Goal: Task Accomplishment & Management: Manage account settings

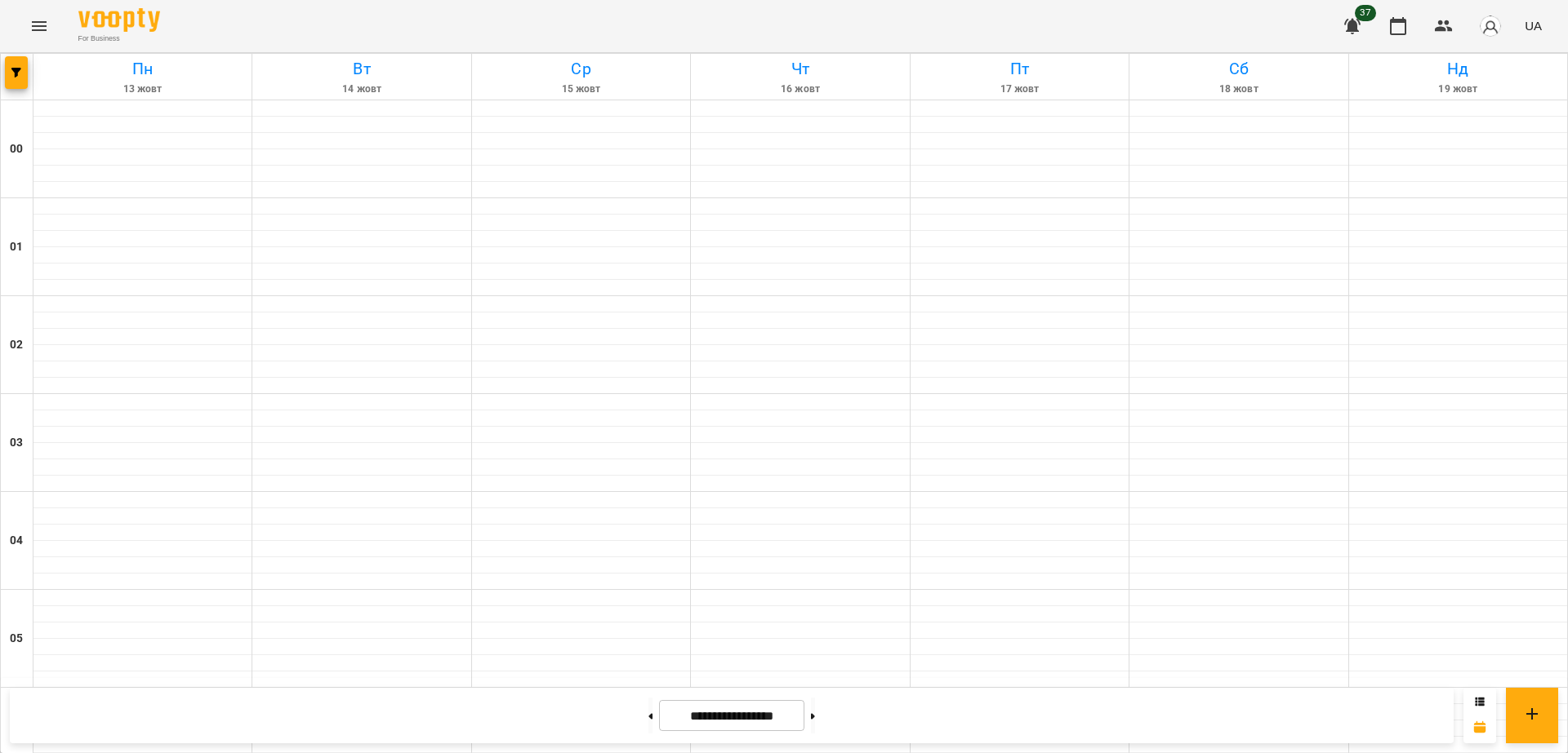
scroll to position [1621, 0]
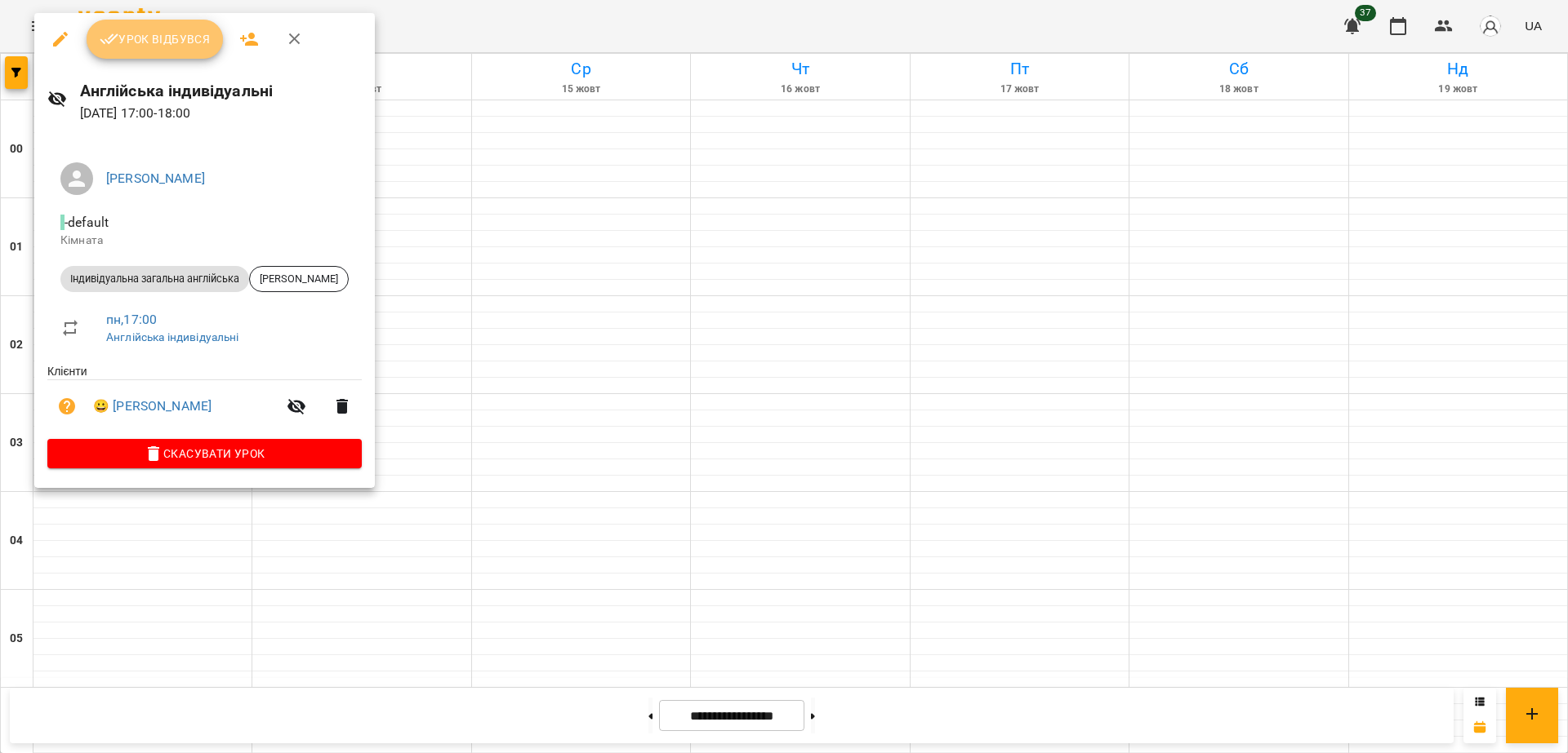
click at [171, 49] on span "Урок відбувся" at bounding box center [155, 38] width 111 height 19
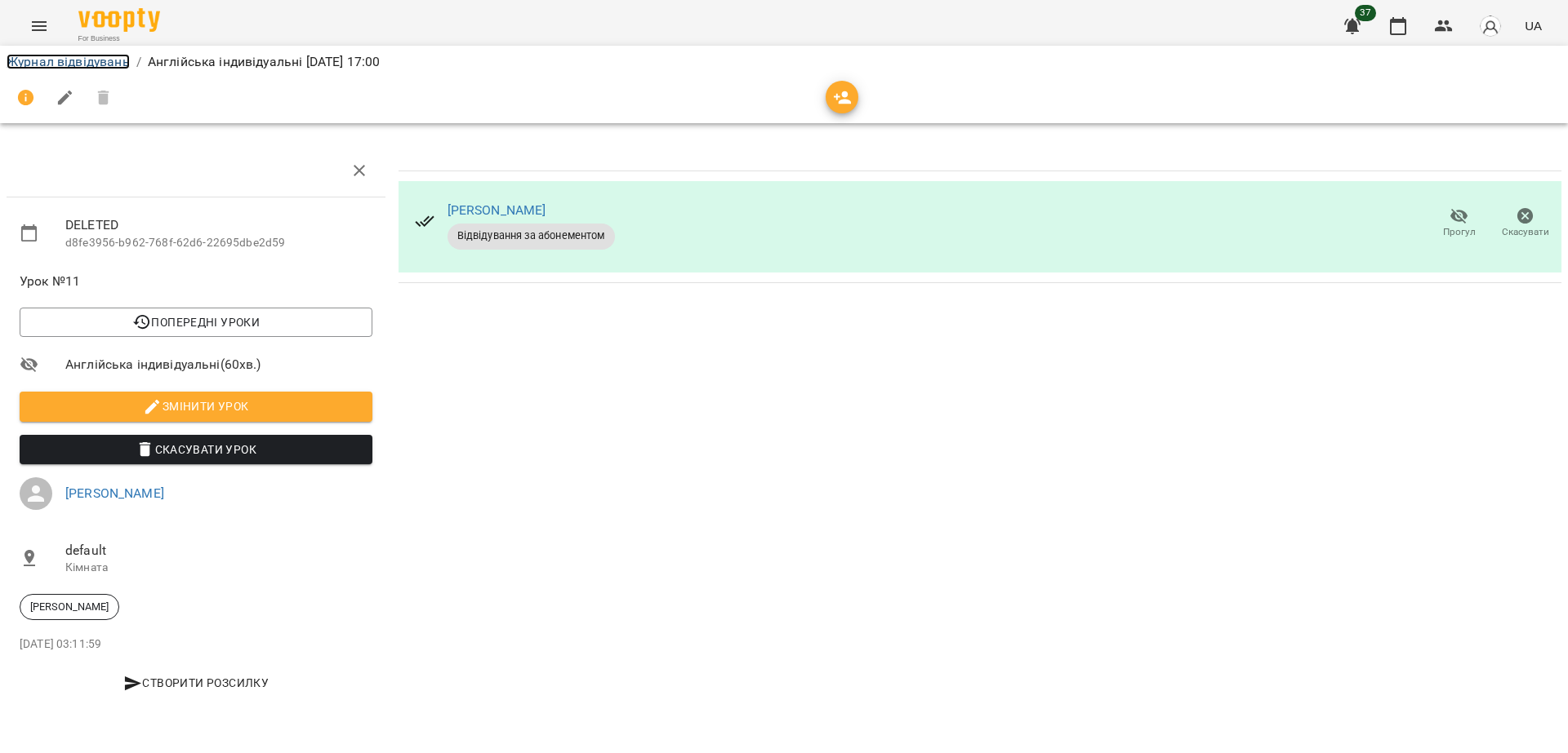
click at [99, 64] on link "Журнал відвідувань" at bounding box center [67, 61] width 123 height 15
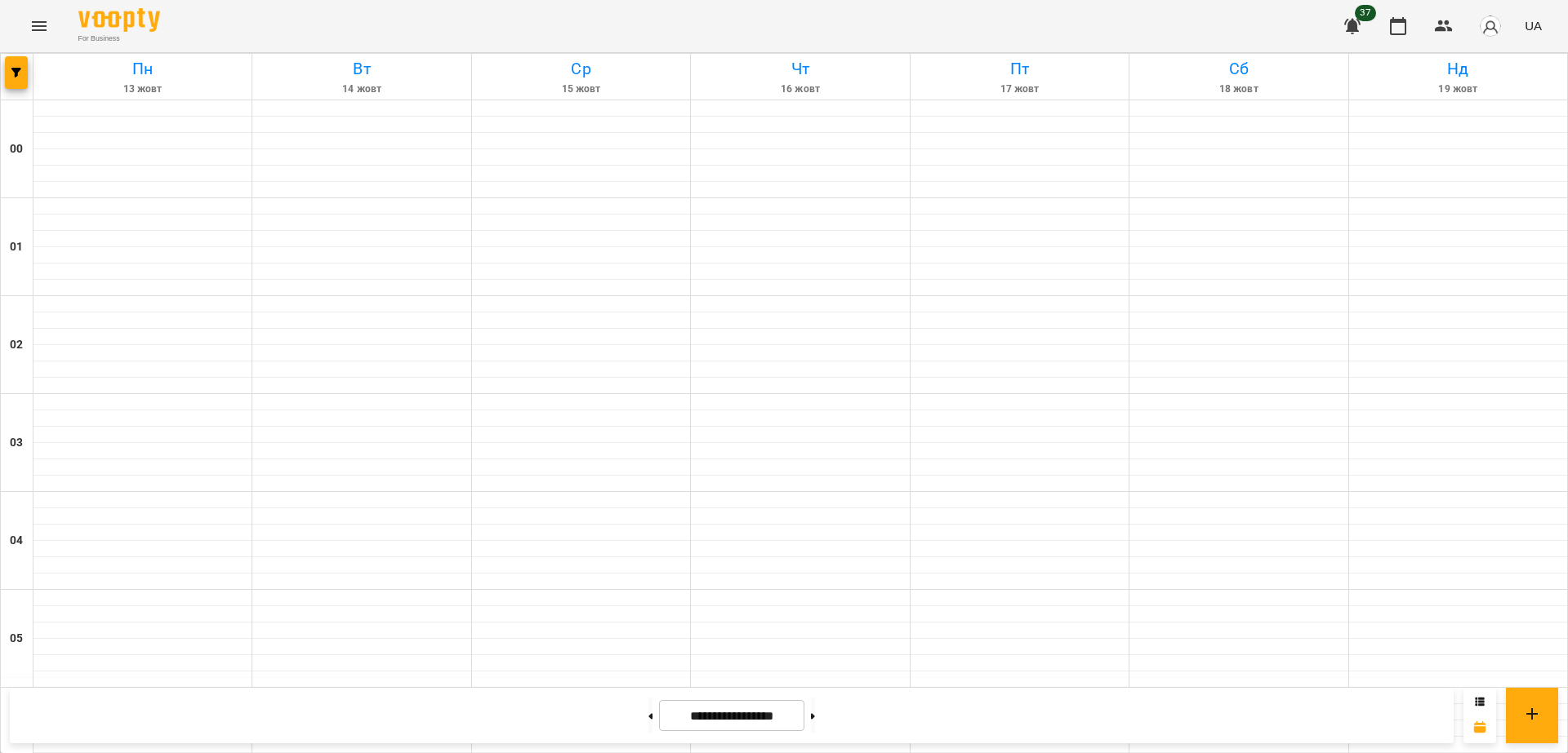
scroll to position [1623, 0]
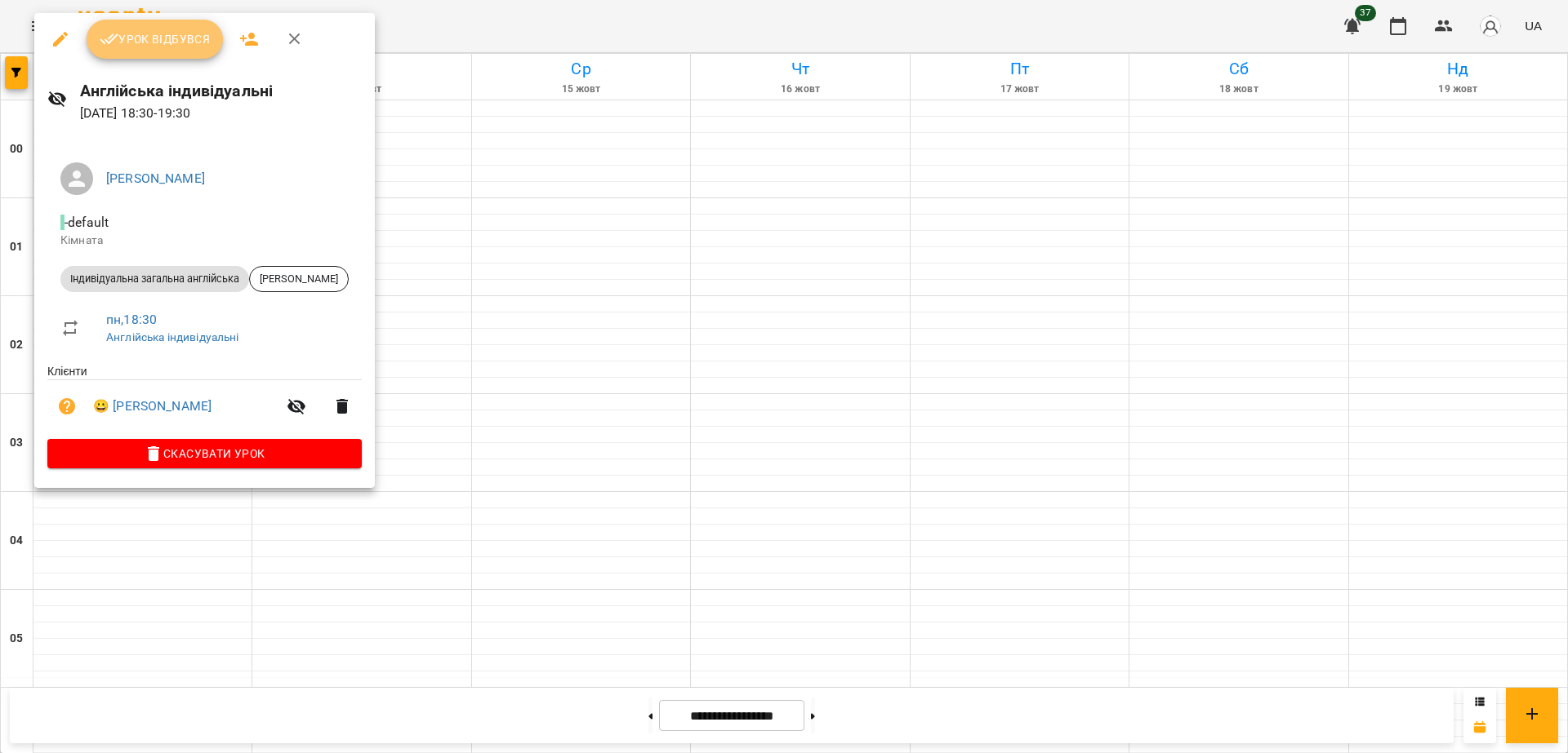
click at [146, 34] on span "Урок відбувся" at bounding box center [155, 38] width 111 height 19
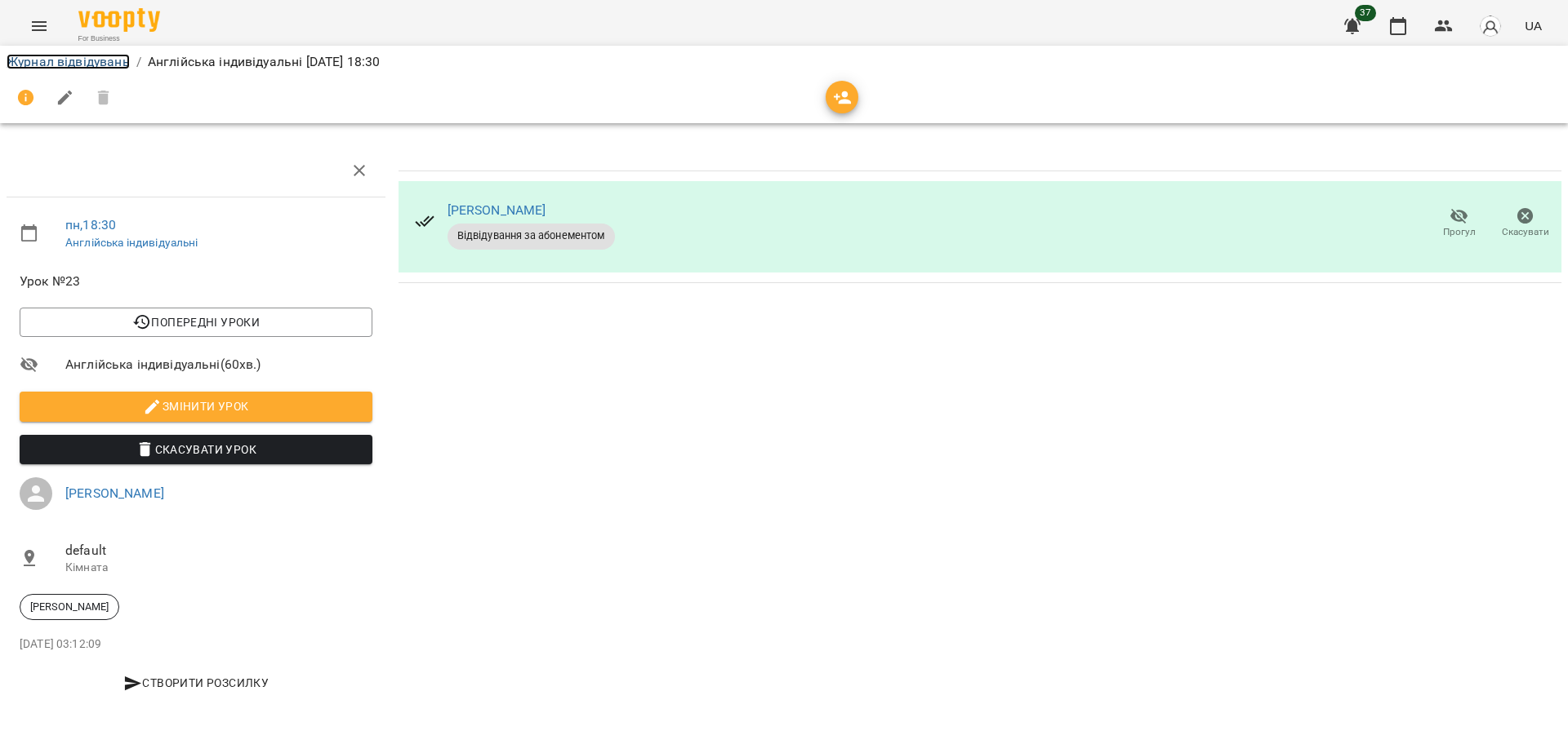
click at [60, 55] on link "Журнал відвідувань" at bounding box center [67, 61] width 123 height 15
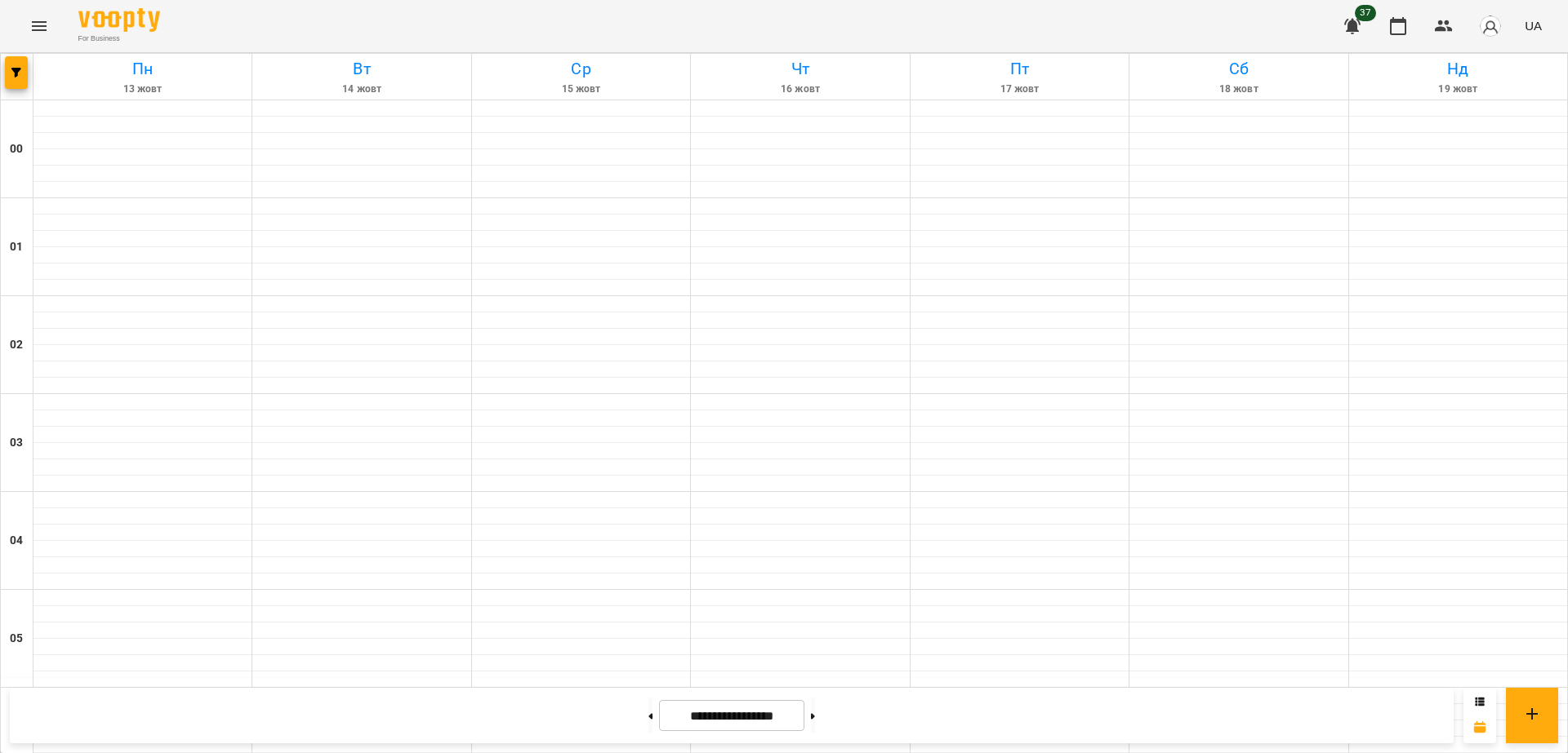
scroll to position [1542, 0]
